Goal: Complete application form: Complete application form

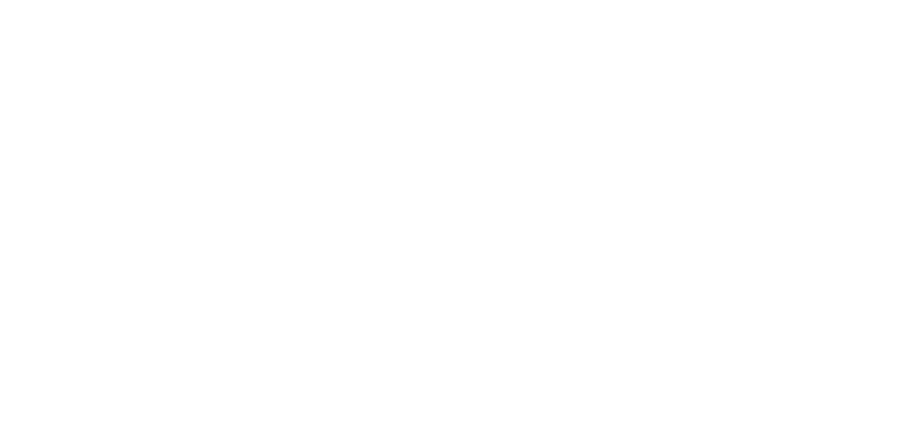
drag, startPoint x: 462, startPoint y: 187, endPoint x: 416, endPoint y: 190, distance: 45.9
click at [0, 0] on html at bounding box center [0, 0] width 0 height 0
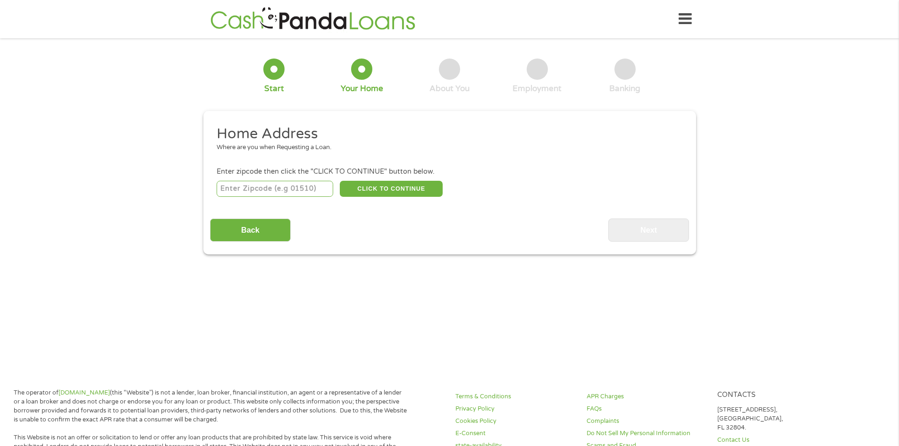
click at [301, 186] on input "number" at bounding box center [275, 189] width 117 height 16
type input "66616"
select select "[US_STATE]"
click at [386, 189] on button "CLICK TO CONTINUE" at bounding box center [391, 189] width 103 height 16
type input "66616"
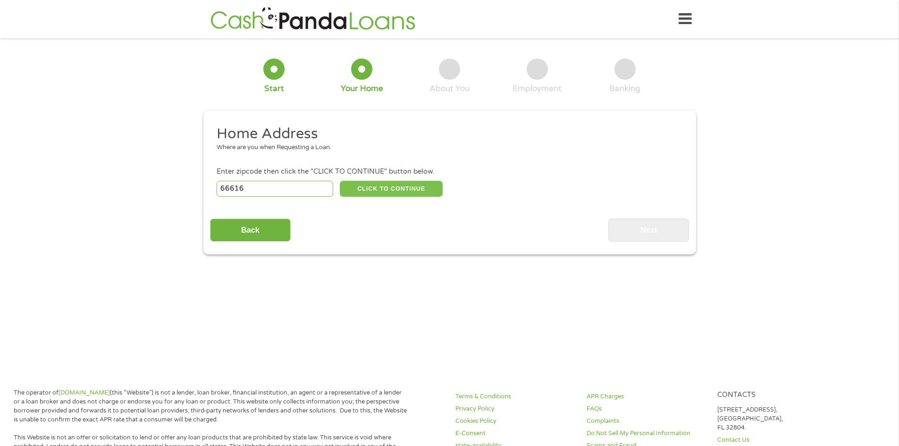
type input "Topeka"
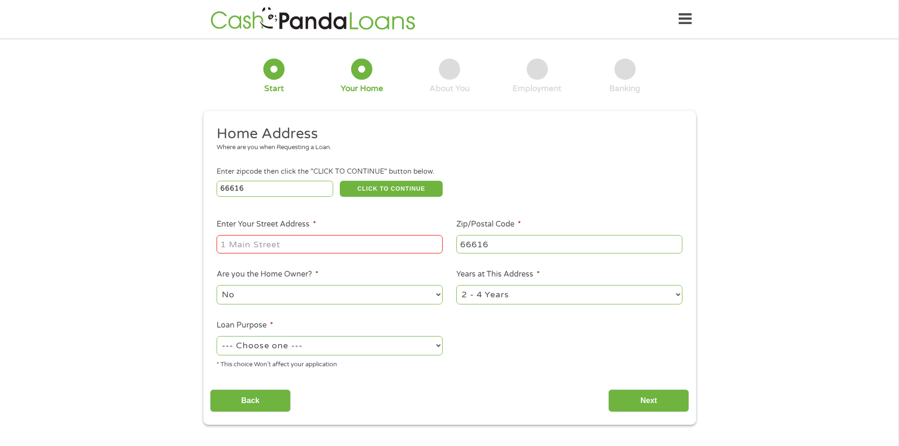
click at [371, 236] on input "Enter Your Street Address *" at bounding box center [330, 244] width 226 height 18
type input "[STREET_ADDRESS][PERSON_NAME]"
click at [476, 293] on select "1 Year or less 1 - 2 Years 2 - 4 Years Over 4 Years" at bounding box center [570, 294] width 226 height 19
select select "60months"
click at [457, 285] on select "1 Year or less 1 - 2 Years 2 - 4 Years Over 4 Years" at bounding box center [570, 294] width 226 height 19
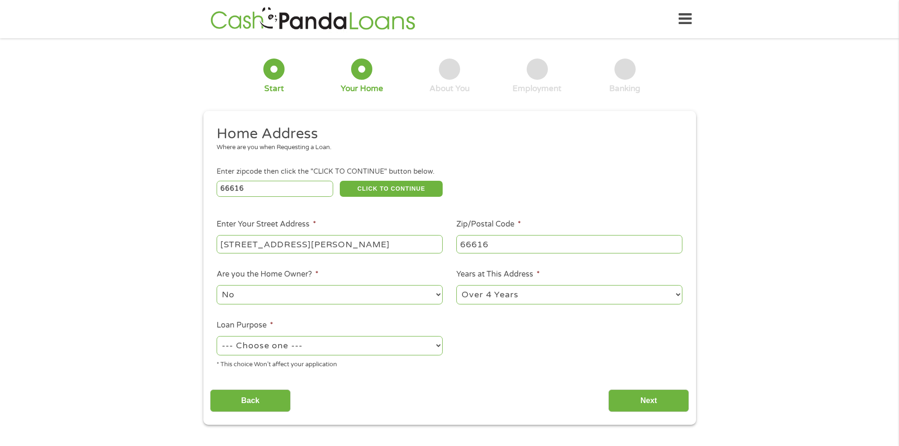
click at [372, 345] on select "--- Choose one --- Pay Bills Debt Consolidation Home Improvement Major Purchase…" at bounding box center [330, 345] width 226 height 19
select select "shorttermcash"
click at [217, 336] on select "--- Choose one --- Pay Bills Debt Consolidation Home Improvement Major Purchase…" at bounding box center [330, 345] width 226 height 19
click at [320, 294] on select "No Yes" at bounding box center [330, 294] width 226 height 19
select select "yes"
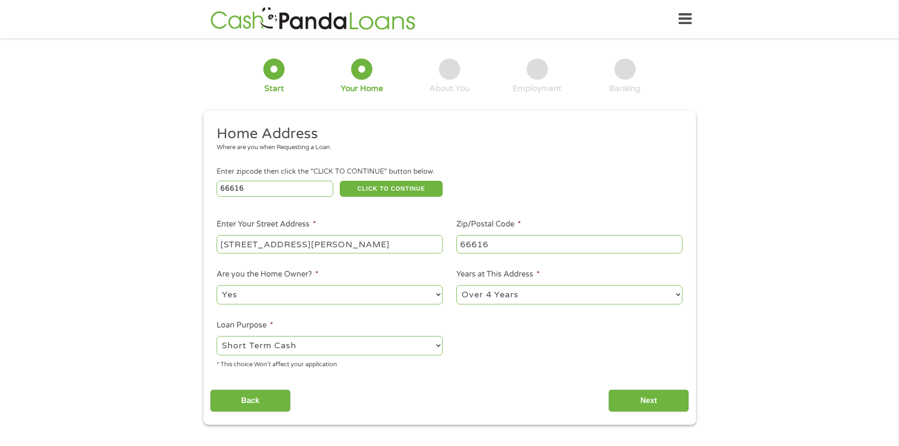
click at [217, 285] on select "No Yes" at bounding box center [330, 294] width 226 height 19
click at [665, 401] on input "Next" at bounding box center [649, 401] width 81 height 23
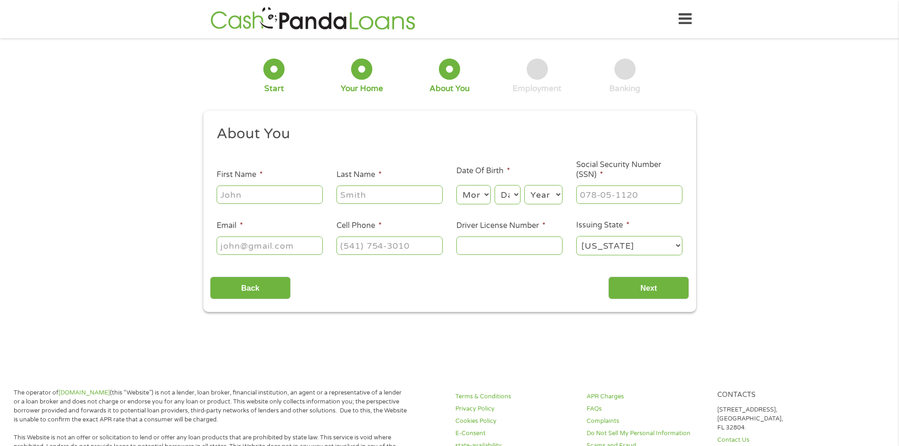
click at [305, 197] on input "First Name *" at bounding box center [270, 195] width 106 height 18
type input "[PERSON_NAME]"
type input "[EMAIL_ADDRESS][DOMAIN_NAME]"
type input "[PHONE_NUMBER]"
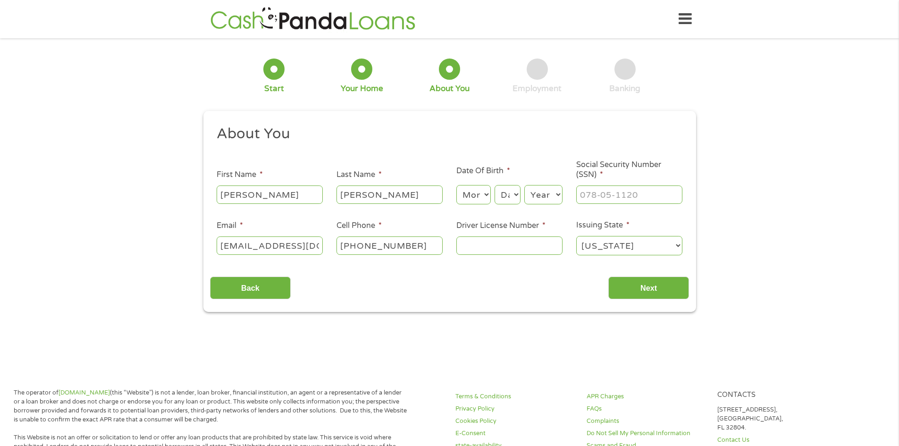
click at [473, 202] on select "Month 1 2 3 4 5 6 7 8 9 10 11 12" at bounding box center [474, 194] width 34 height 19
select select "3"
click at [457, 185] on select "Month 1 2 3 4 5 6 7 8 9 10 11 12" at bounding box center [474, 194] width 34 height 19
click at [514, 188] on select "Day 1 2 3 4 5 6 7 8 9 10 11 12 13 14 15 16 17 18 19 20 21 22 23 24 25 26 27 28 …" at bounding box center [507, 194] width 25 height 19
select select "7"
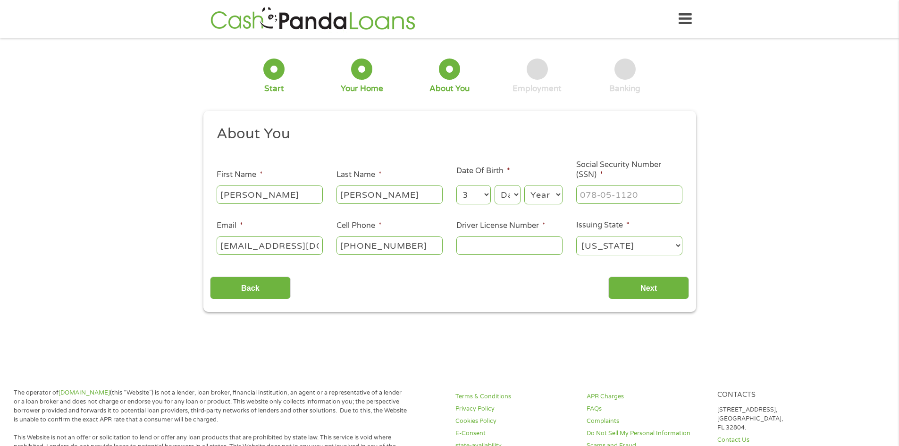
click at [495, 185] on select "Day 1 2 3 4 5 6 7 8 9 10 11 12 13 14 15 16 17 18 19 20 21 22 23 24 25 26 27 28 …" at bounding box center [507, 194] width 25 height 19
click at [543, 203] on select "Year [DATE] 2006 2005 2004 2003 2002 2001 2000 1999 1998 1997 1996 1995 1994 19…" at bounding box center [544, 194] width 38 height 19
select select "1994"
click at [525, 185] on select "Year [DATE] 2006 2005 2004 2003 2002 2001 2000 1999 1998 1997 1996 1995 1994 19…" at bounding box center [544, 194] width 38 height 19
click at [602, 196] on input "___-__-____" at bounding box center [630, 195] width 106 height 18
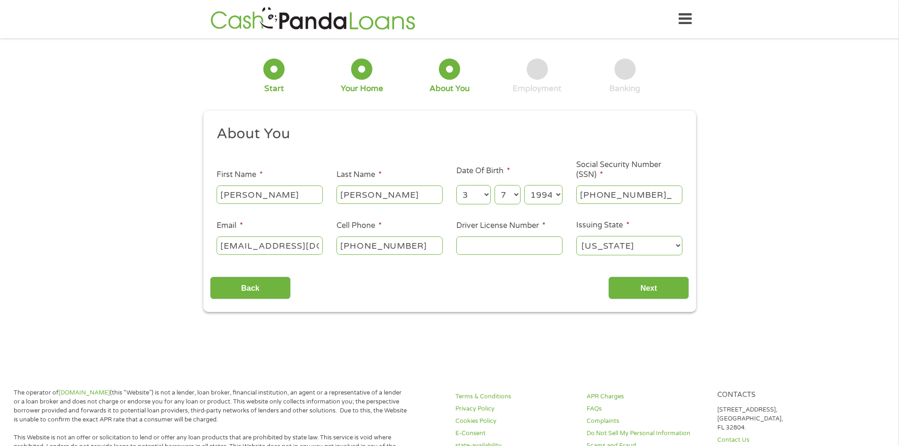
type input "509-11-8928"
click at [519, 246] on input "Driver License Number *" at bounding box center [510, 246] width 106 height 18
type input "k02860295"
click at [621, 287] on input "Next" at bounding box center [649, 288] width 81 height 23
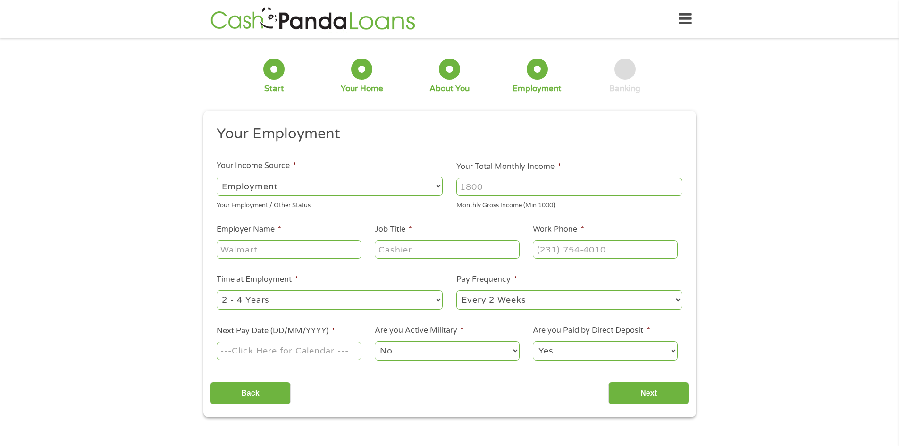
click at [505, 188] on input "Your Total Monthly Income *" at bounding box center [570, 187] width 226 height 18
type input "3500"
click at [320, 252] on input "Employer Name *" at bounding box center [289, 249] width 144 height 18
type input "Midwest Freight"
type input "Lumper"
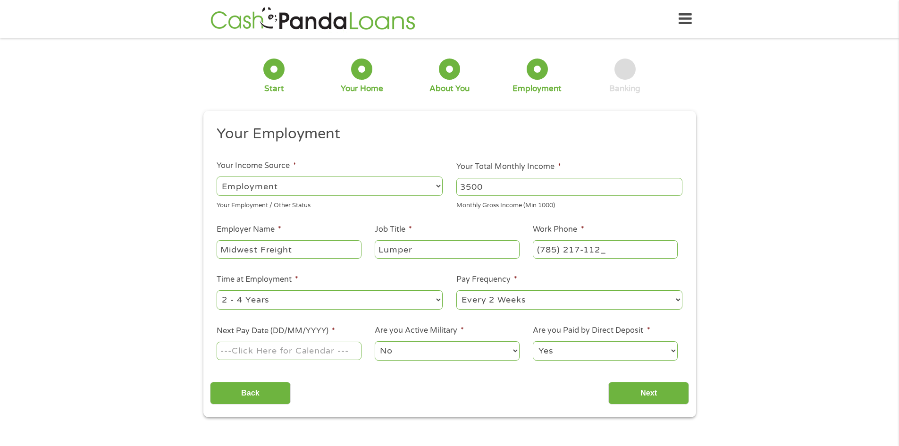
type input "[PHONE_NUMBER]"
click at [433, 303] on select "--- Choose one --- 1 Year or less 1 - 2 Years 2 - 4 Years Over 4 Years" at bounding box center [330, 299] width 226 height 19
select select "60months"
click at [217, 290] on select "--- Choose one --- 1 Year or less 1 - 2 Years 2 - 4 Years Over 4 Years" at bounding box center [330, 299] width 226 height 19
click at [518, 301] on select "--- Choose one --- Every 2 Weeks Every Week Monthly Semi-Monthly" at bounding box center [570, 299] width 226 height 19
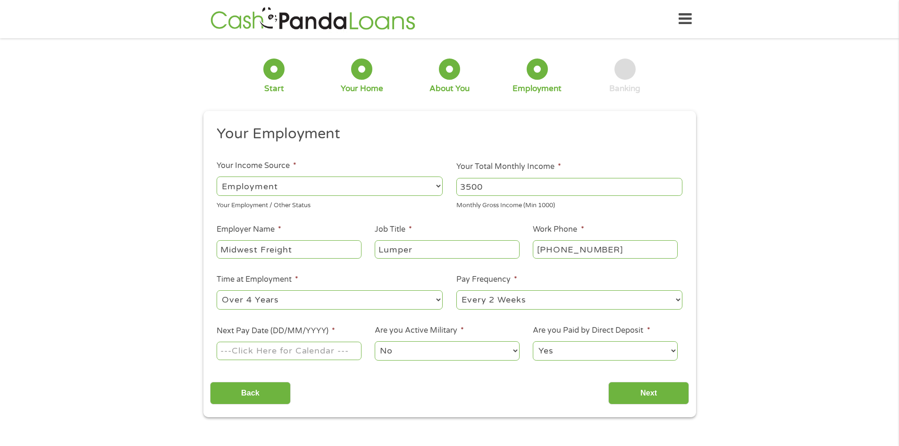
select select "weekly"
click at [457, 290] on select "--- Choose one --- Every 2 Weeks Every Week Monthly Semi-Monthly" at bounding box center [570, 299] width 226 height 19
click at [357, 355] on input "Next Pay Date (DD/MM/YYYY) *" at bounding box center [289, 351] width 144 height 18
type input "[DATE]"
click at [416, 352] on select "No Yes" at bounding box center [447, 350] width 144 height 19
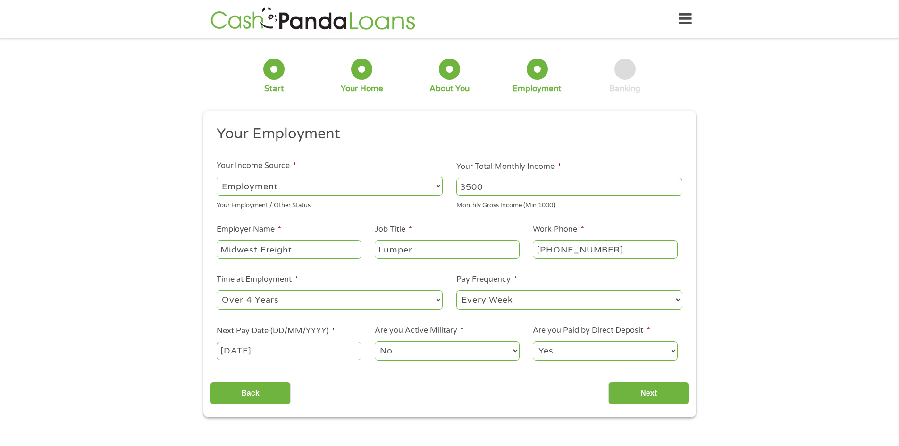
click at [375, 341] on select "No Yes" at bounding box center [447, 350] width 144 height 19
click at [421, 354] on select "No Yes" at bounding box center [447, 350] width 144 height 19
select select "0"
click at [375, 341] on select "No Yes" at bounding box center [447, 350] width 144 height 19
click at [559, 354] on select "Yes No" at bounding box center [605, 350] width 144 height 19
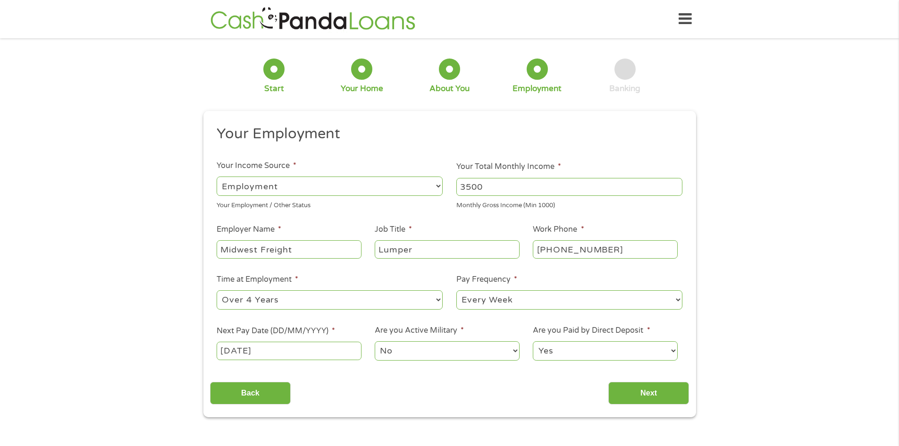
click at [533, 341] on select "Yes No" at bounding box center [605, 350] width 144 height 19
click at [647, 389] on input "Next" at bounding box center [649, 393] width 81 height 23
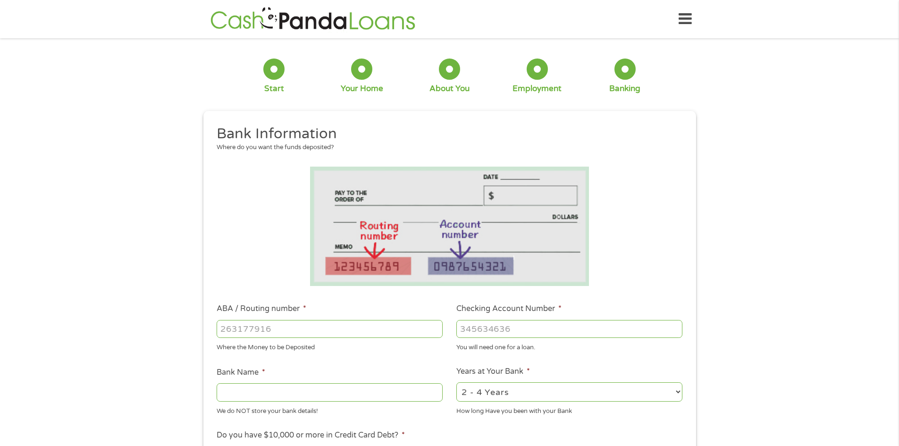
scroll to position [94, 0]
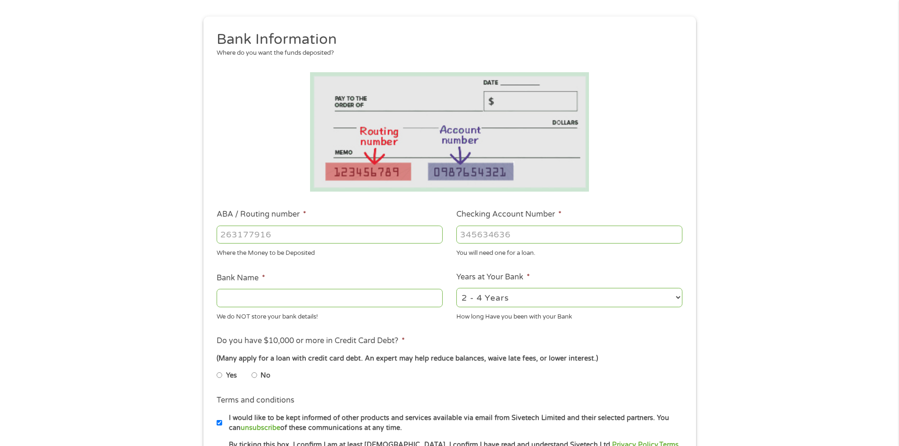
click at [293, 237] on input "ABA / Routing number *" at bounding box center [330, 235] width 226 height 18
type input "301179902"
type input "[US_STATE] SUPER CHIEF CREDIT UNION"
type input "301179902"
click at [527, 242] on input "Checking Account Number *" at bounding box center [570, 235] width 226 height 18
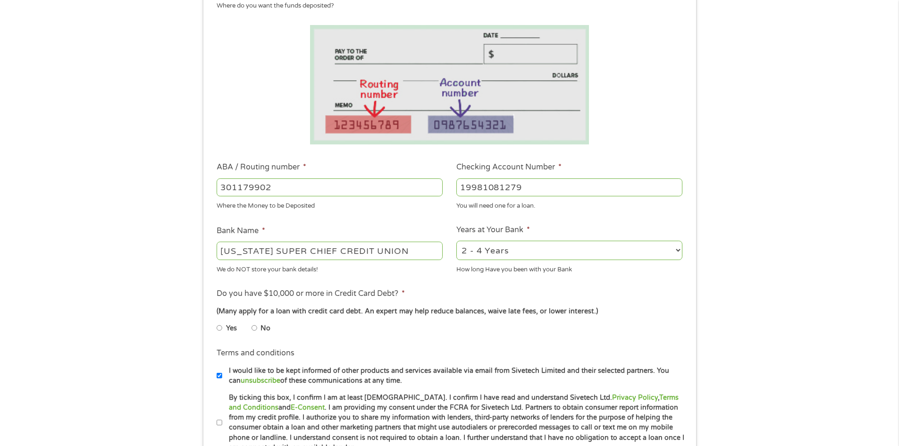
scroll to position [189, 0]
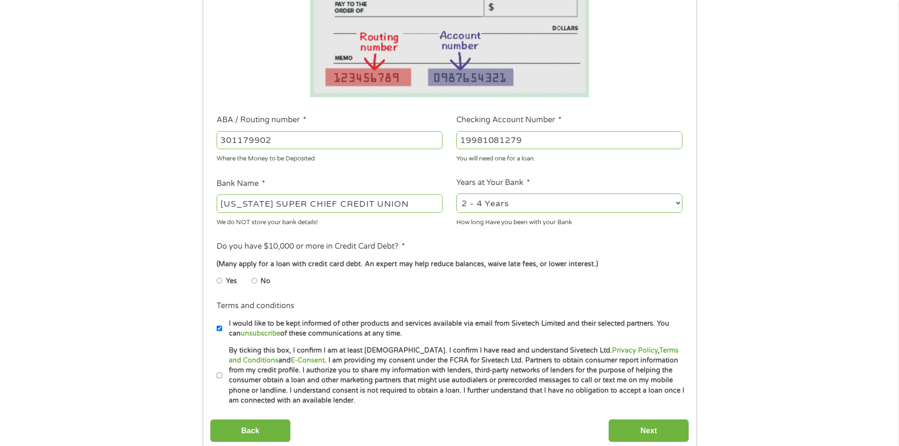
type input "19981081279"
click at [255, 280] on input "No" at bounding box center [255, 280] width 6 height 15
radio input "true"
click at [216, 377] on li "Terms and conditions * By ticking this box, I confirm I am at least [DEMOGRAPHI…" at bounding box center [449, 376] width 479 height 60
click at [222, 376] on label "By ticking this box, I confirm I am at least [DEMOGRAPHIC_DATA]. I confirm I ha…" at bounding box center [453, 376] width 463 height 60
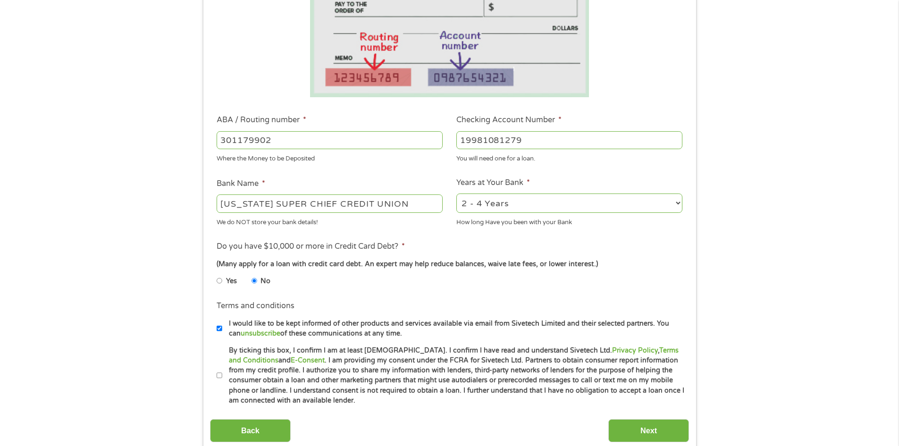
click at [222, 376] on input "By ticking this box, I confirm I am at least [DEMOGRAPHIC_DATA]. I confirm I ha…" at bounding box center [220, 375] width 6 height 15
checkbox input "true"
click at [652, 433] on input "Next" at bounding box center [649, 430] width 81 height 23
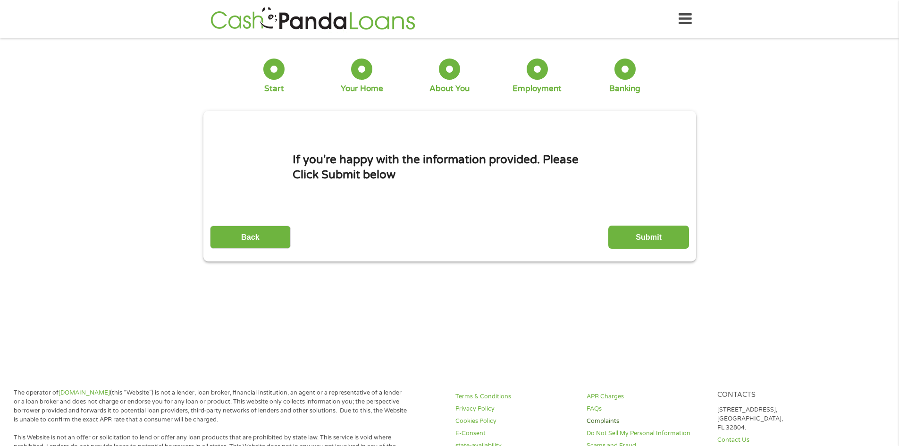
scroll to position [4, 4]
click at [645, 239] on input "Submit" at bounding box center [649, 237] width 81 height 23
